Goal: Task Accomplishment & Management: Use online tool/utility

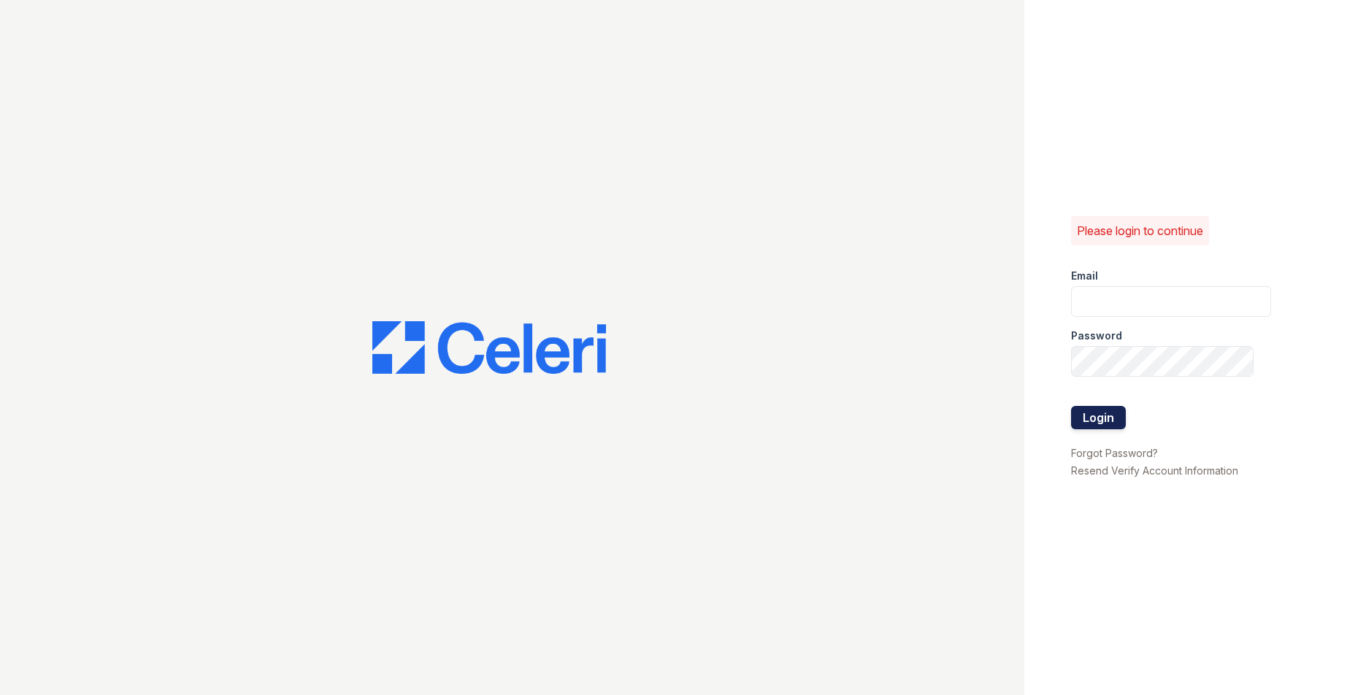
type input "wstallings@mmgmgt.com"
click at [1094, 414] on button "Login" at bounding box center [1098, 417] width 55 height 23
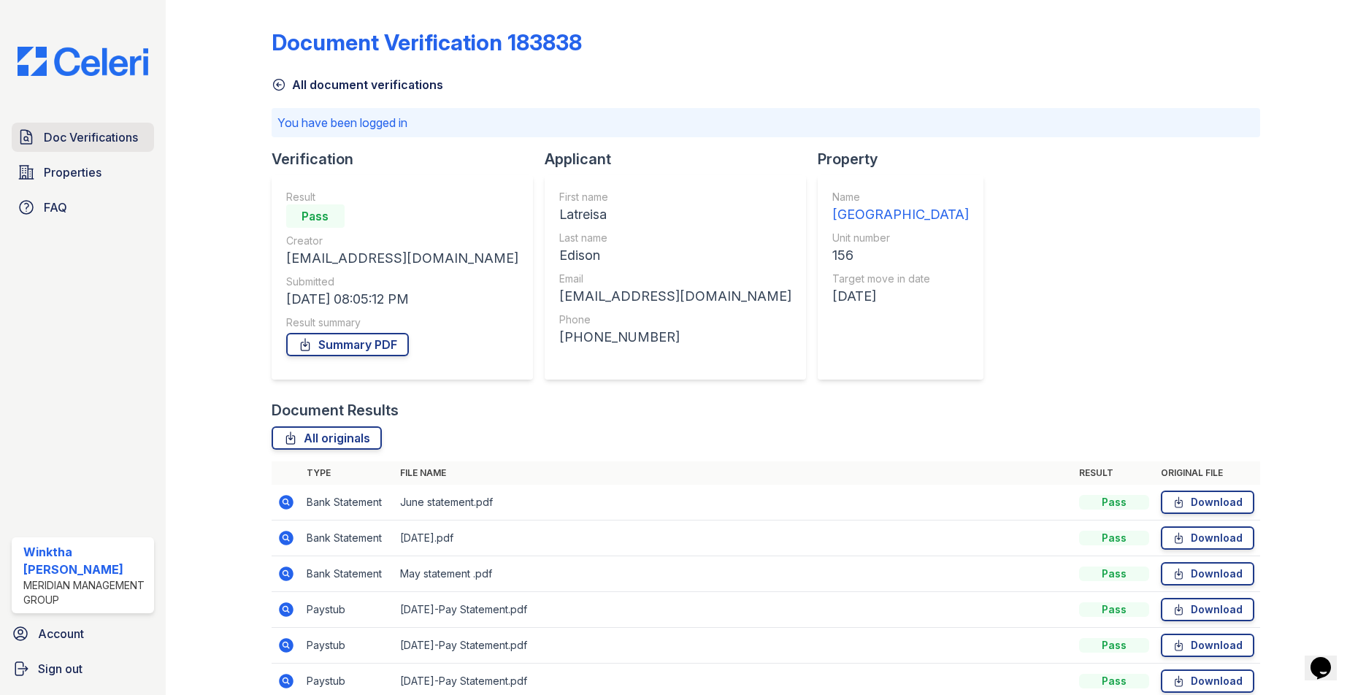
click at [93, 139] on span "Doc Verifications" at bounding box center [91, 137] width 94 height 18
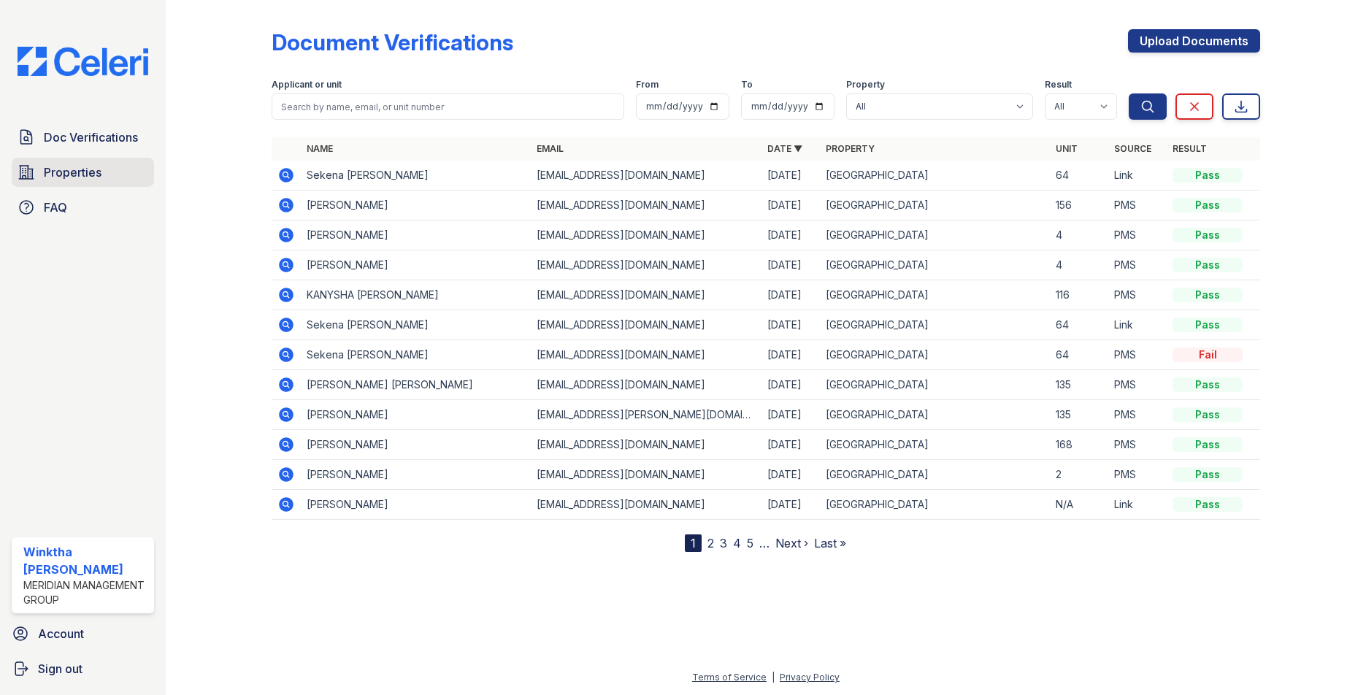
click at [73, 170] on span "Properties" at bounding box center [73, 173] width 58 height 18
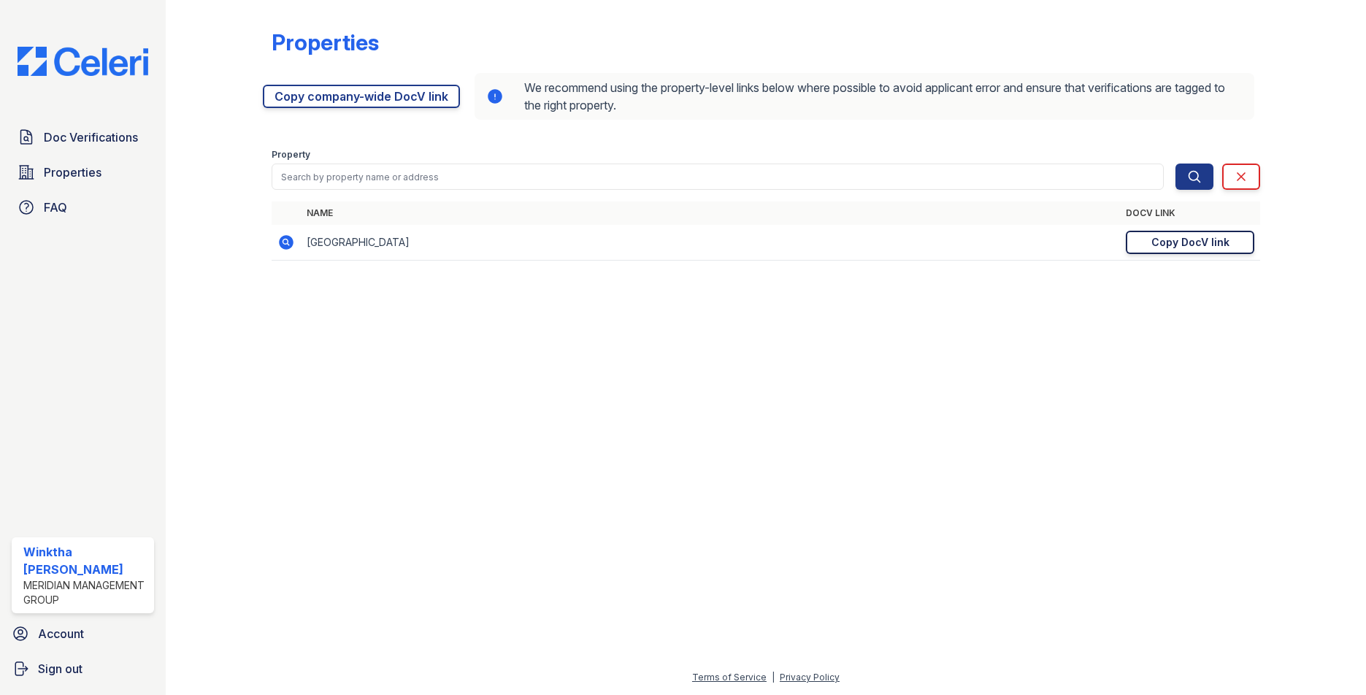
click at [1157, 242] on div "Copy DocV link" at bounding box center [1190, 242] width 78 height 15
